Goal: Download file/media

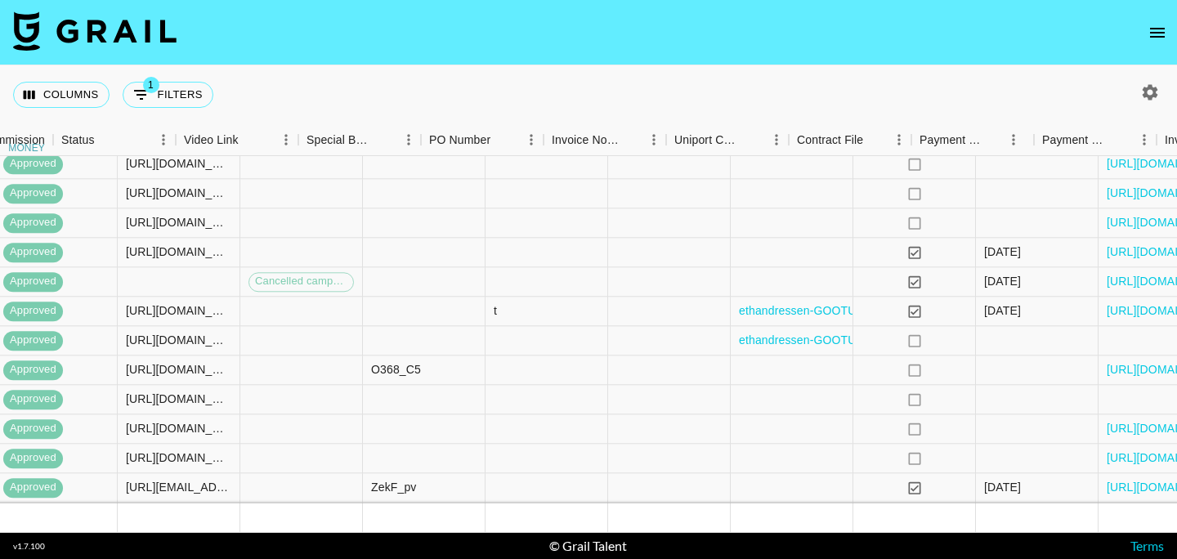
scroll to position [294, 1352]
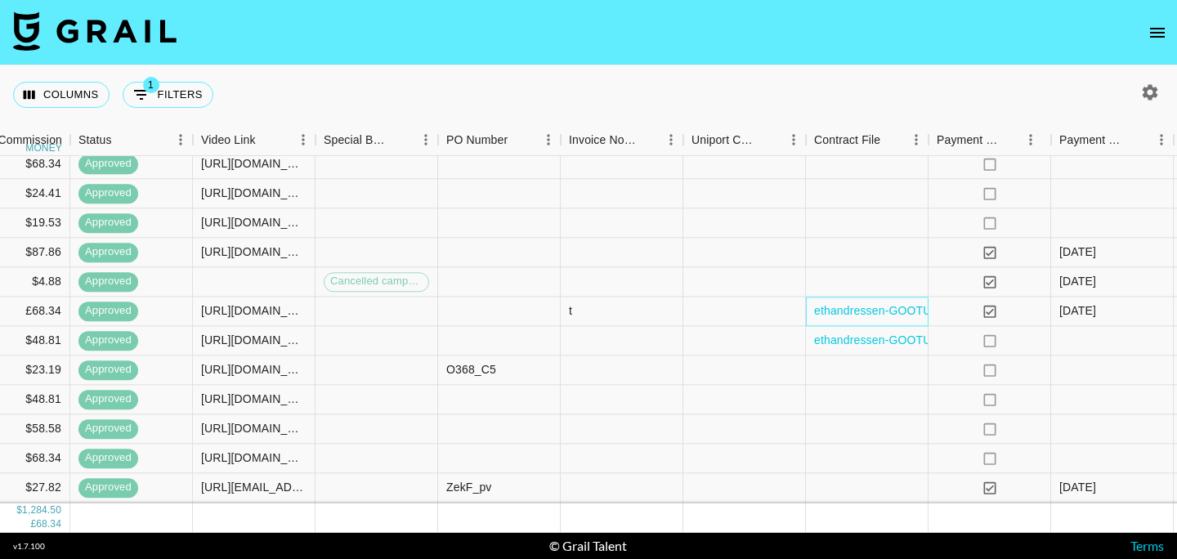
click at [807, 316] on div "ethandressen-GOOTUCH Influencer Agreement (1).pdf" at bounding box center [867, 311] width 123 height 29
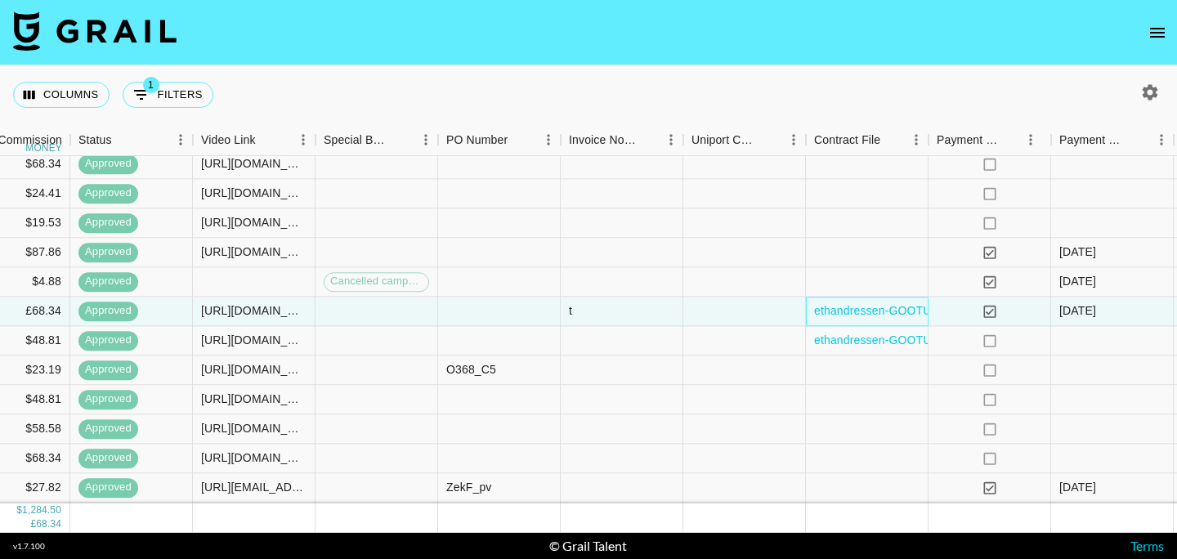
click at [814, 321] on div "ethandressen-GOOTUCH Influencer Agreement (1).pdf" at bounding box center [867, 311] width 123 height 29
click at [813, 320] on div "ethandressen-GOOTUCH Influencer Agreement (1).pdf" at bounding box center [867, 311] width 123 height 29
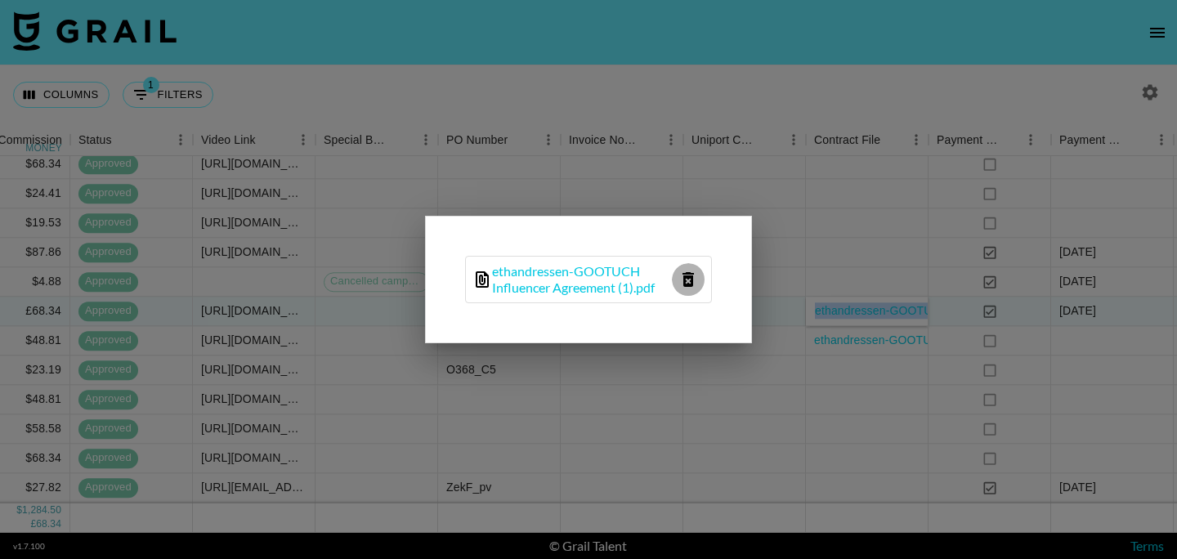
click at [685, 278] on icon "delete file" at bounding box center [687, 279] width 11 height 15
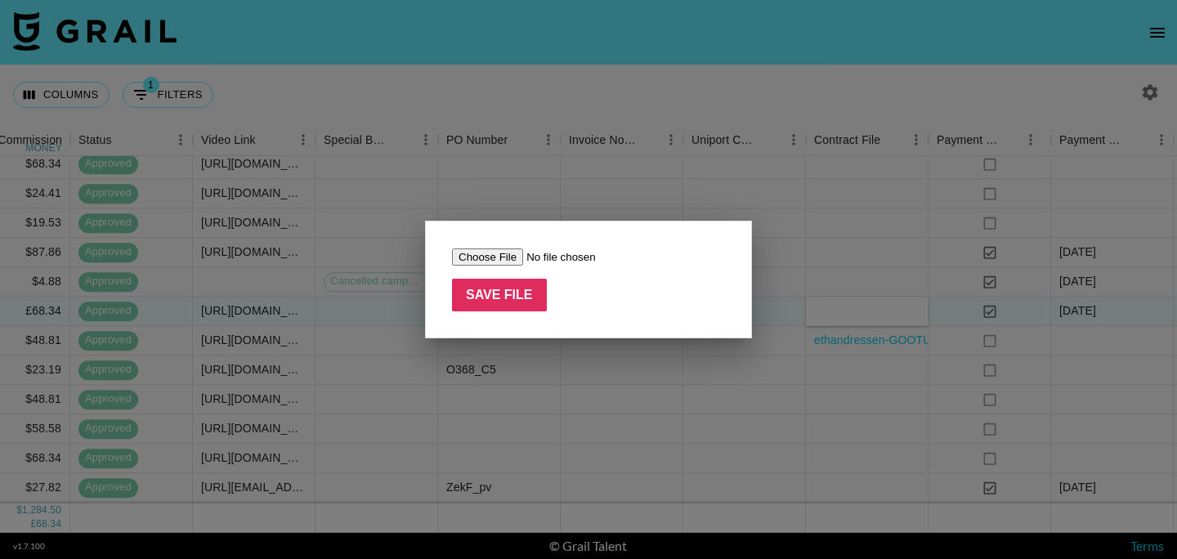
click at [533, 260] on input "file" at bounding box center [555, 256] width 207 height 17
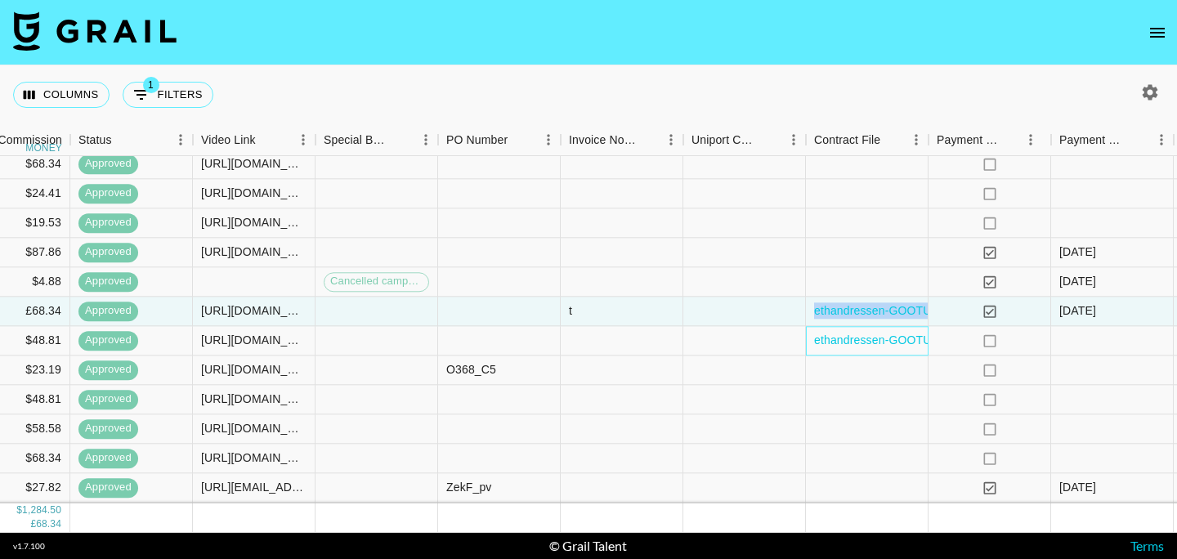
scroll to position [324, 1352]
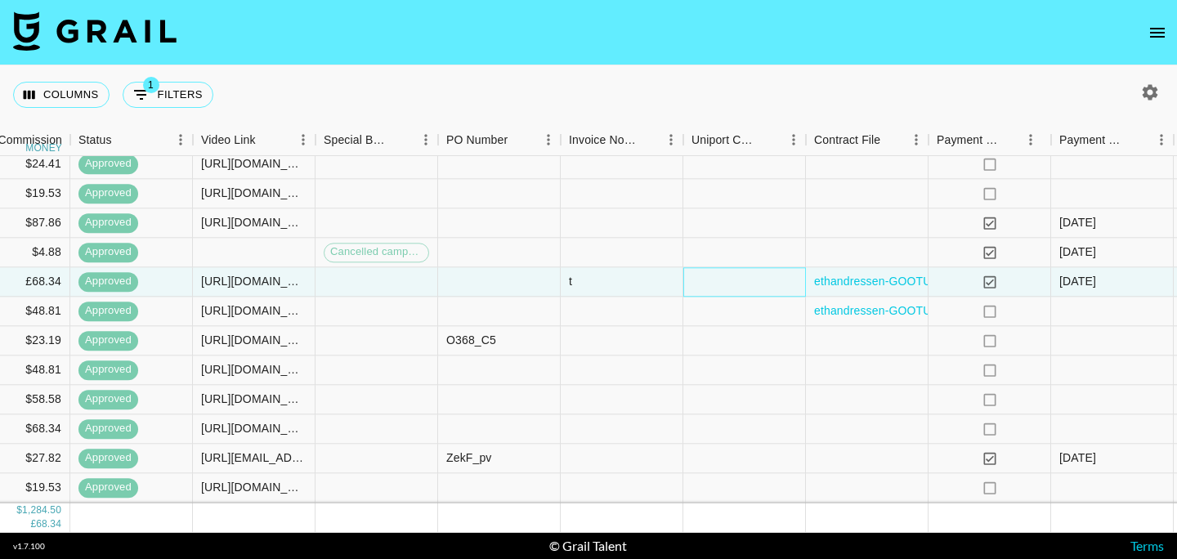
click at [760, 279] on div at bounding box center [744, 281] width 123 height 29
click at [810, 288] on div "ethandressen-GOOTUCH Influencer Agreement (1).pdf" at bounding box center [867, 281] width 123 height 29
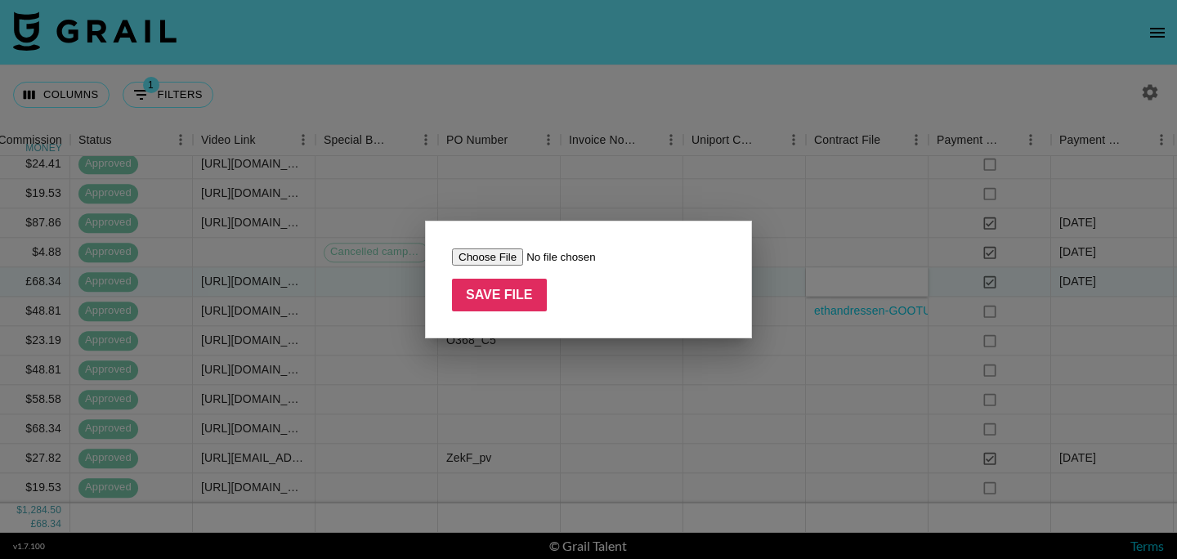
click at [627, 368] on div at bounding box center [588, 279] width 1177 height 559
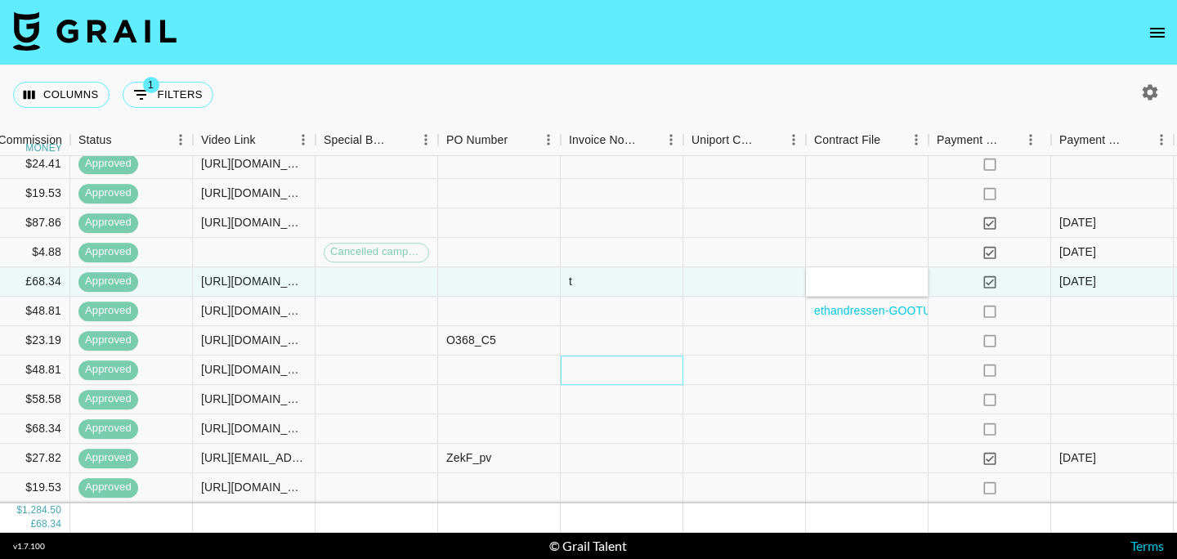
click at [627, 368] on div at bounding box center [622, 369] width 123 height 29
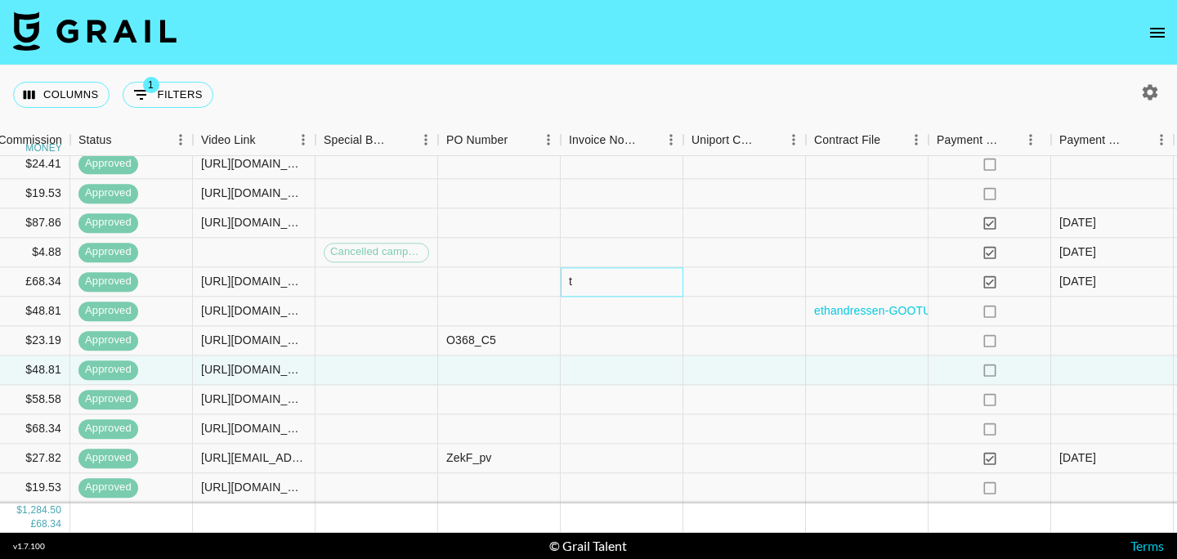
click at [619, 291] on div "t" at bounding box center [622, 281] width 123 height 29
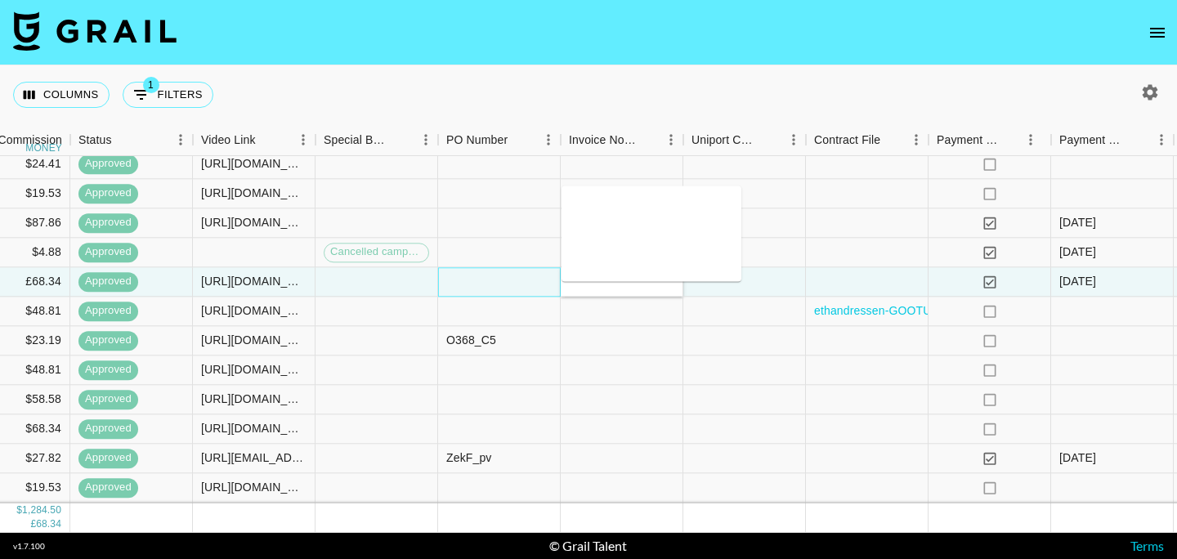
click at [519, 287] on div at bounding box center [499, 281] width 123 height 29
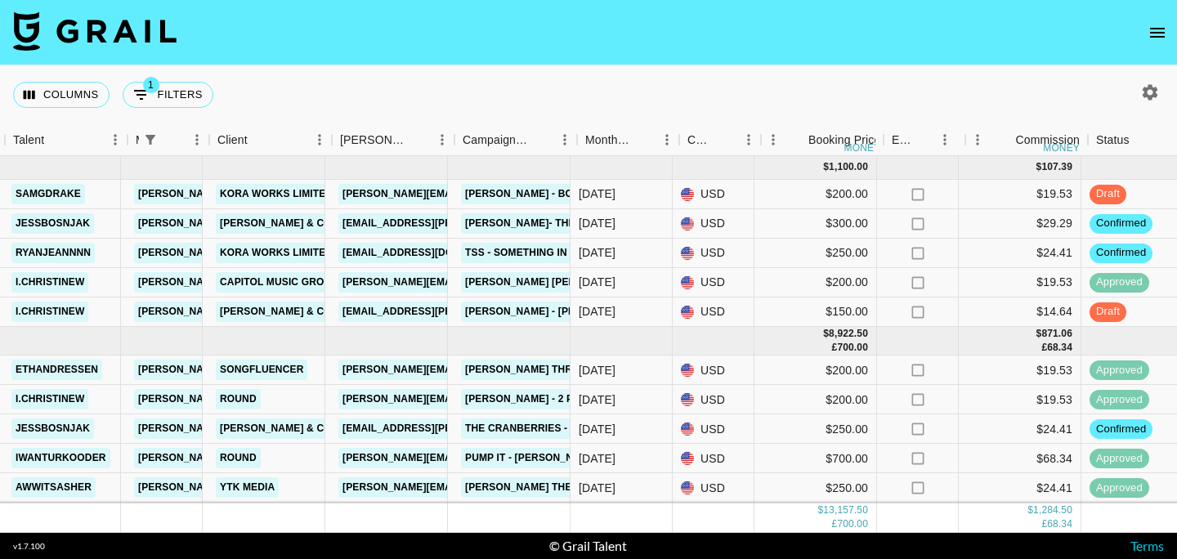
scroll to position [0, 400]
